Goal: Entertainment & Leisure: Consume media (video, audio)

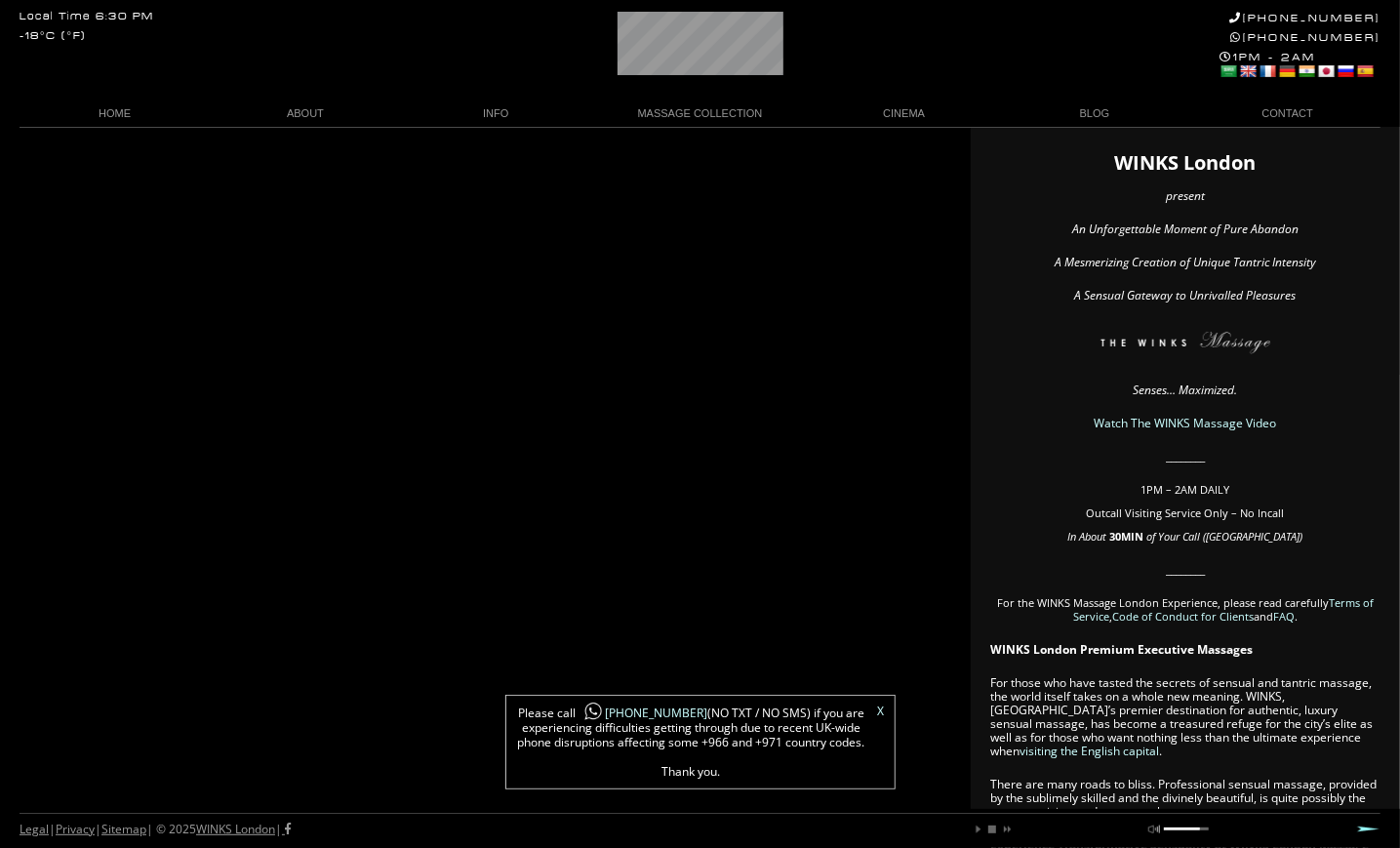
scroll to position [0, 59]
click at [882, 707] on link "X" at bounding box center [881, 711] width 7 height 12
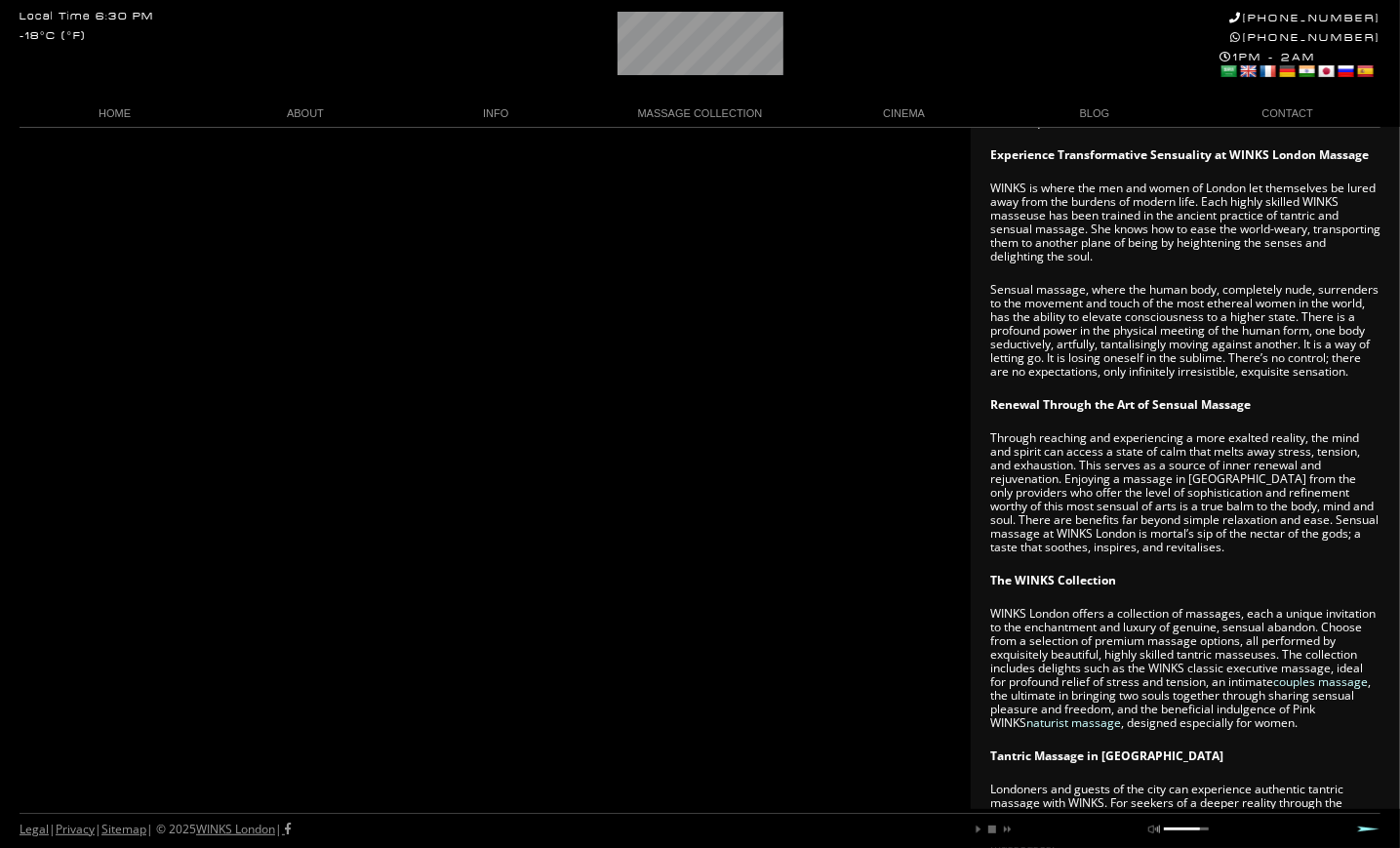
scroll to position [1270, 0]
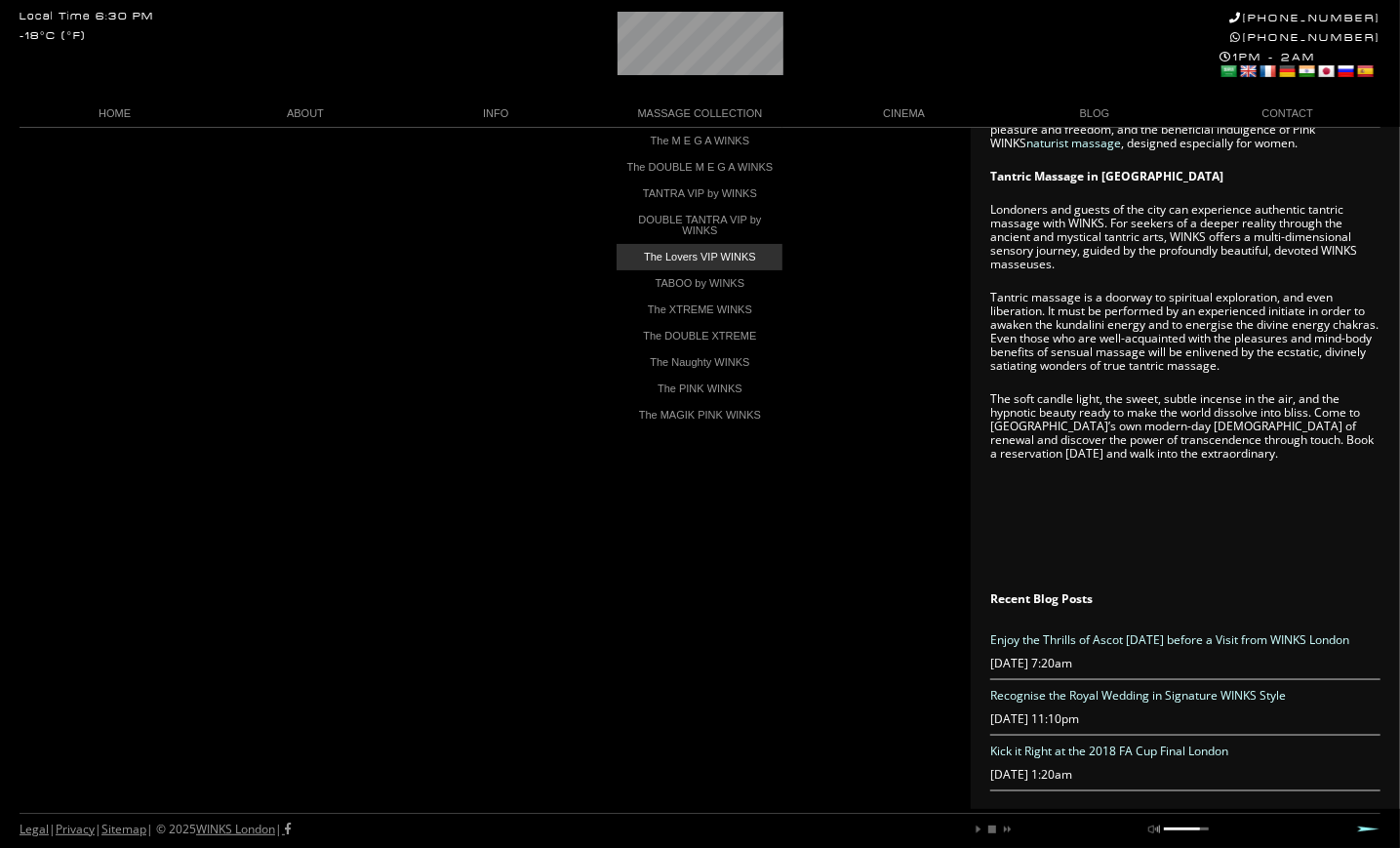
click at [699, 265] on link "The Lovers VIP WINKS" at bounding box center [699, 257] width 166 height 27
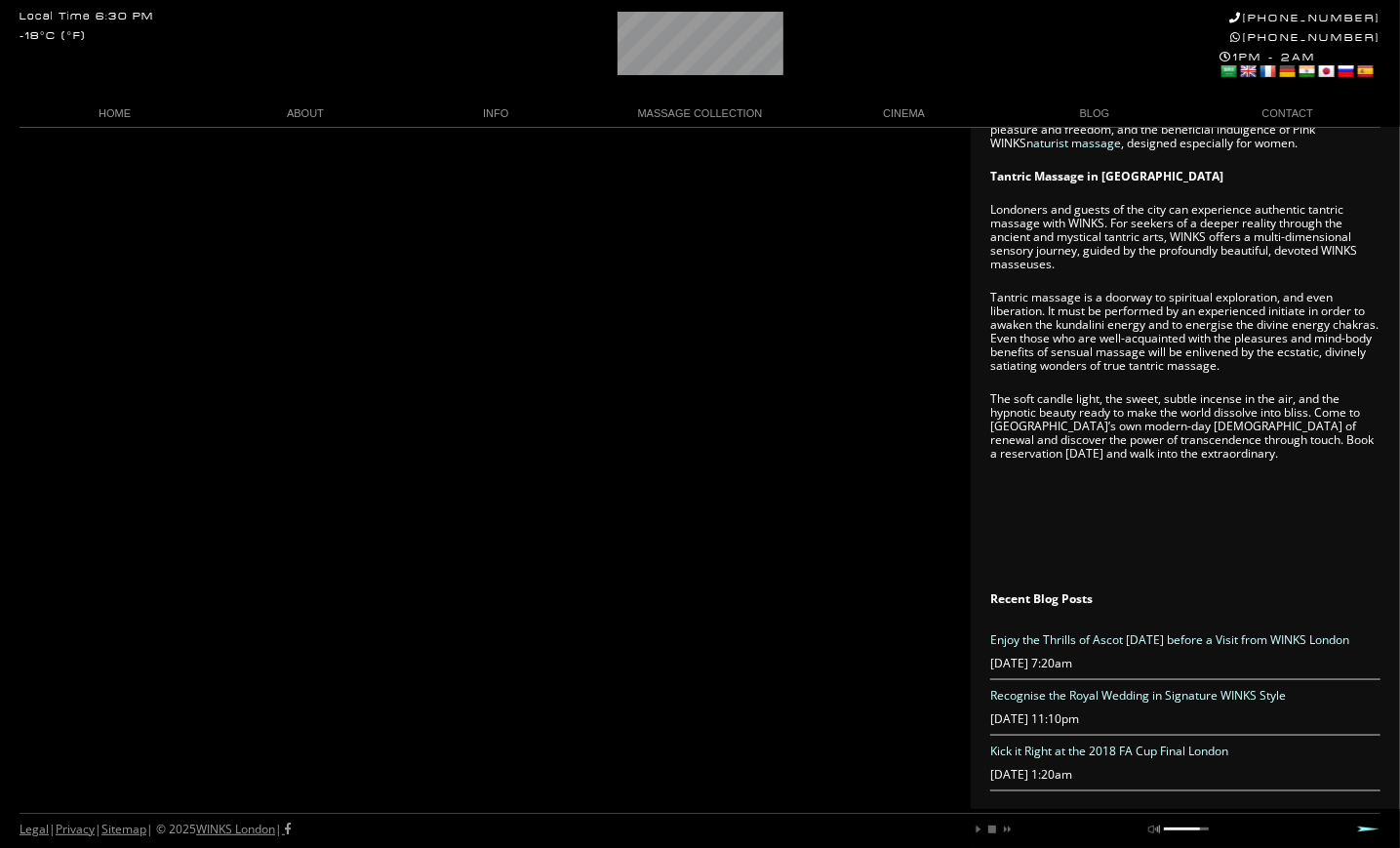
scroll to position [0, 26]
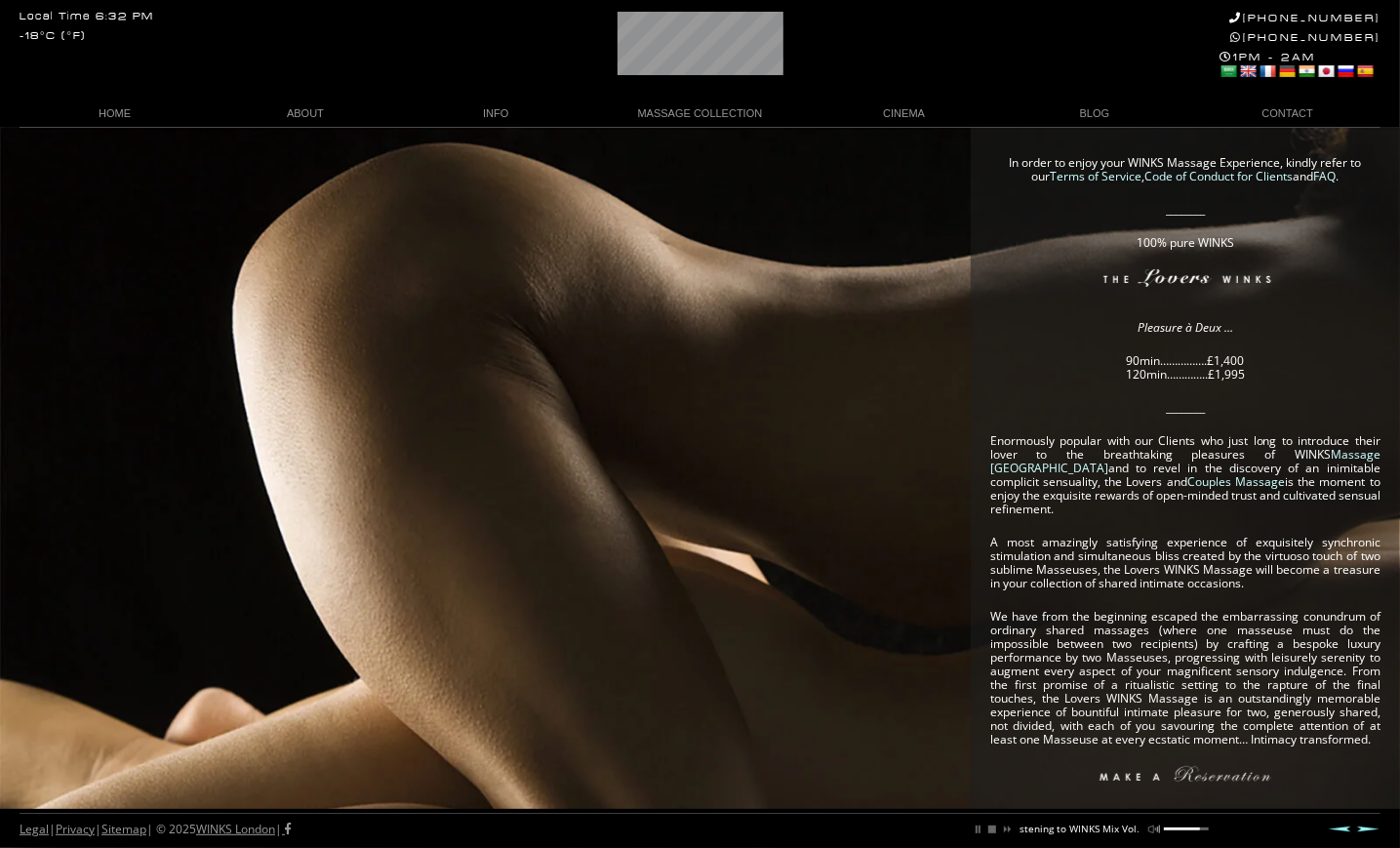
click at [815, 465] on div "In order to enjoy your WINKS Massage Experience, kindly refer to our Terms of S…" at bounding box center [700, 683] width 1400 height 1113
click at [908, 134] on link "WINKS Massage Video" at bounding box center [903, 141] width 166 height 27
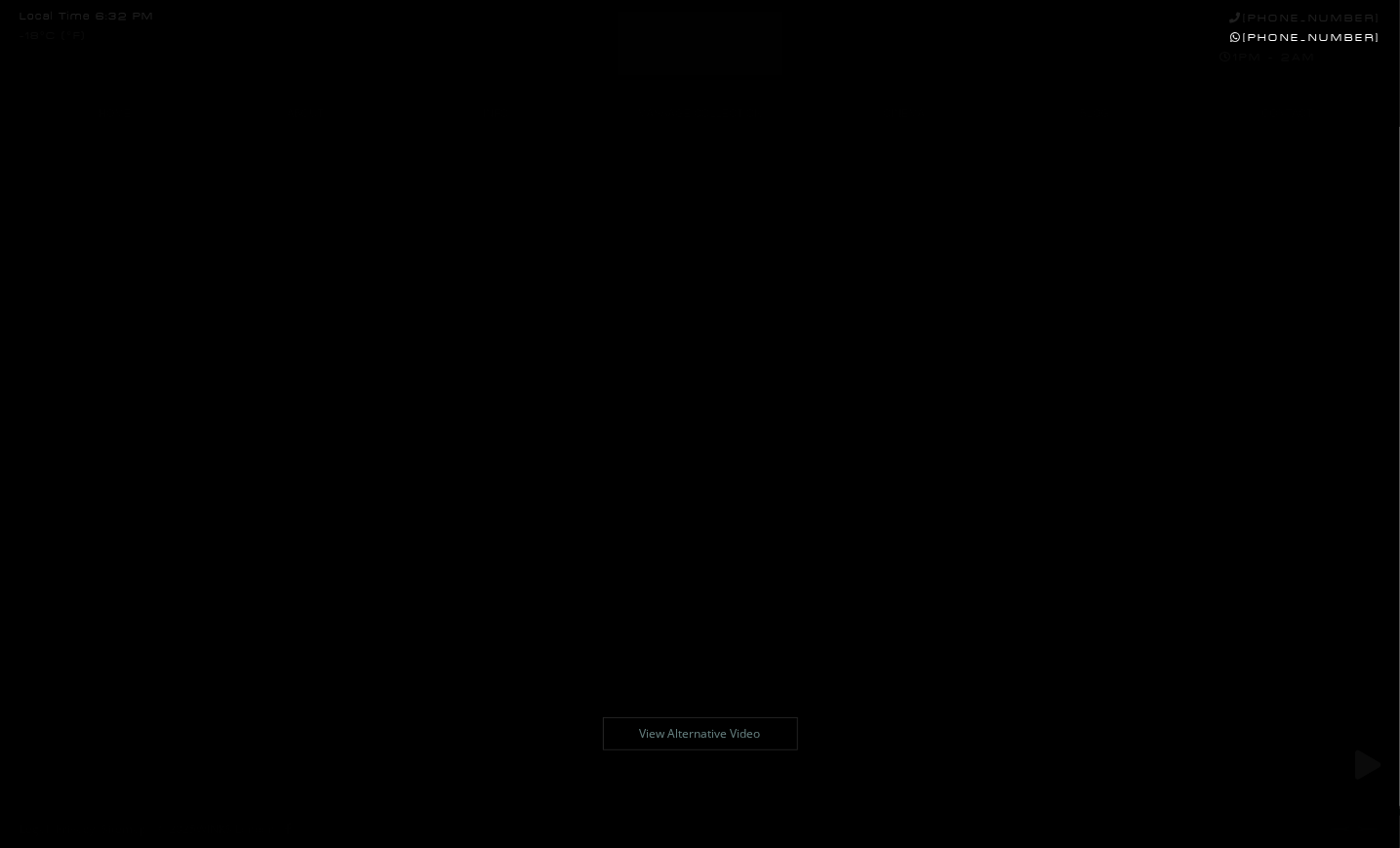
scroll to position [127, 0]
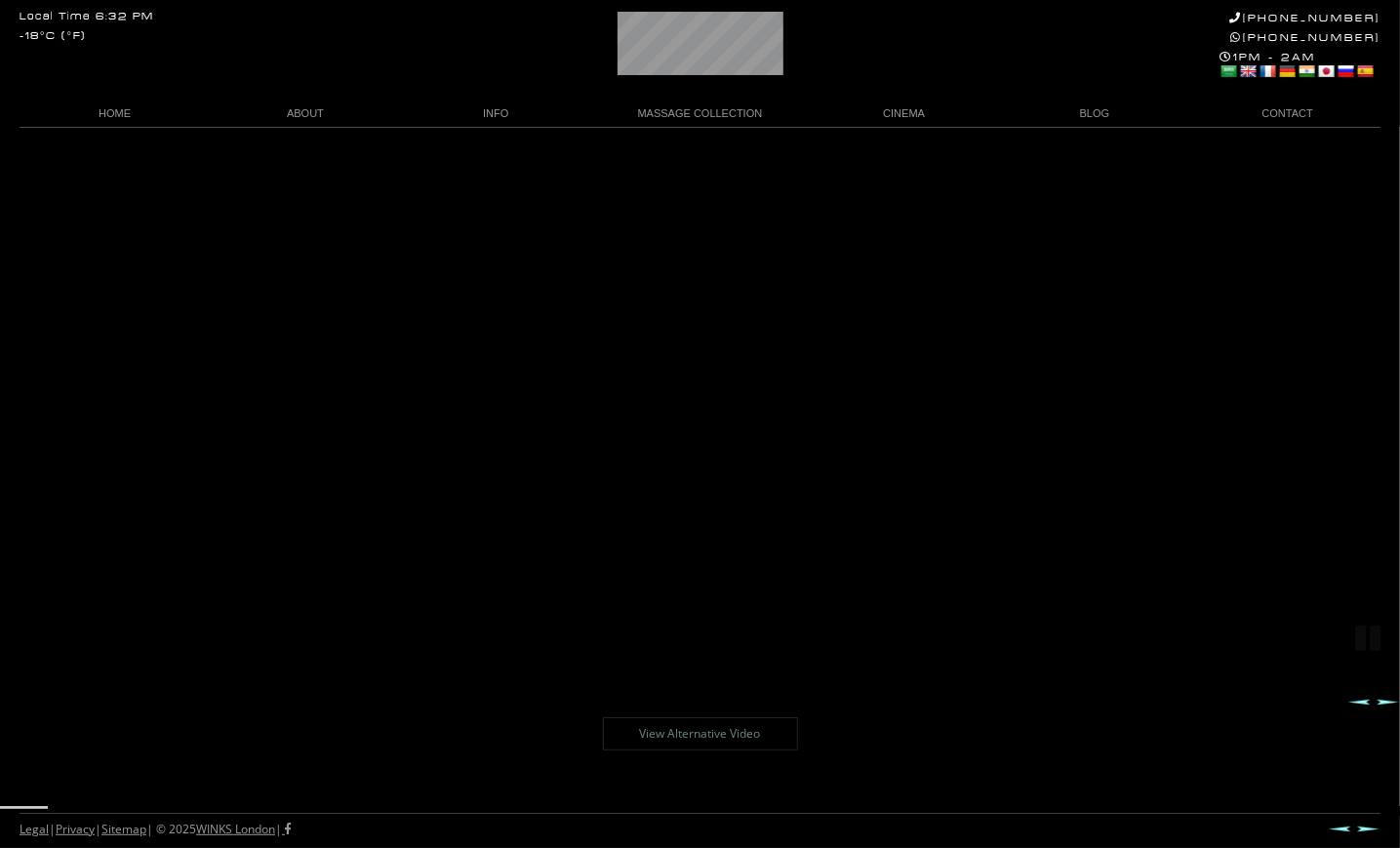
drag, startPoint x: 41, startPoint y: 807, endPoint x: 194, endPoint y: 809, distance: 153.0
click at [194, 721] on body "Local Time 6:32 PM -18°C (°F) [PHONE_NUMBER] [PHONE_NUMBER] 1PM - 2AM Select La…" at bounding box center [700, 360] width 1400 height 721
click at [194, 809] on div at bounding box center [700, 828] width 1400 height 39
click at [1074, 687] on body "Local Time 6:32 PM -18°C (°F) [PHONE_NUMBER] [PHONE_NUMBER] 1PM - 2AM Select La…" at bounding box center [700, 487] width 1400 height 721
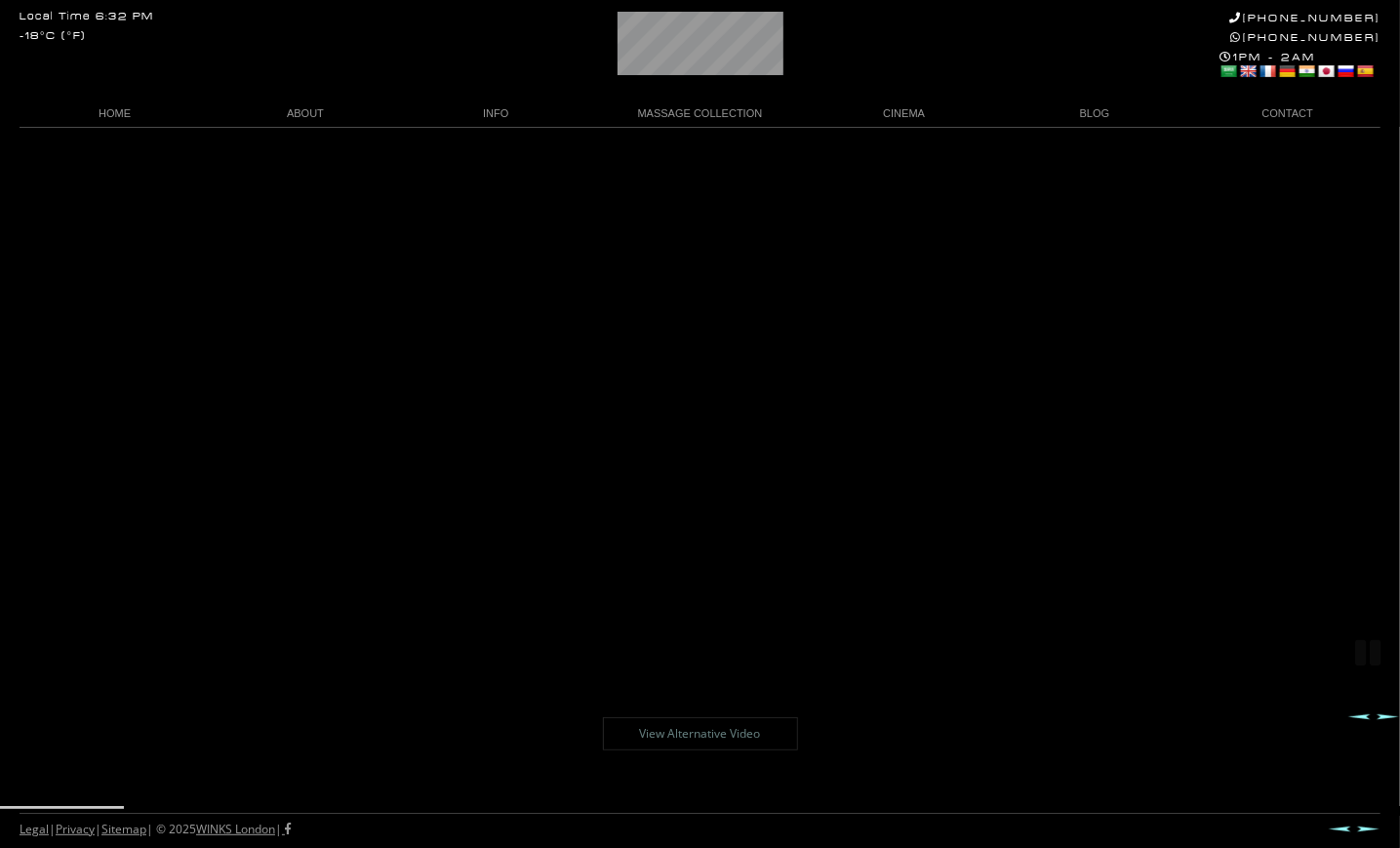
scroll to position [113, 0]
click at [352, 112] on link "ABOUT" at bounding box center [305, 113] width 190 height 27
